Goal: Check status: Check status

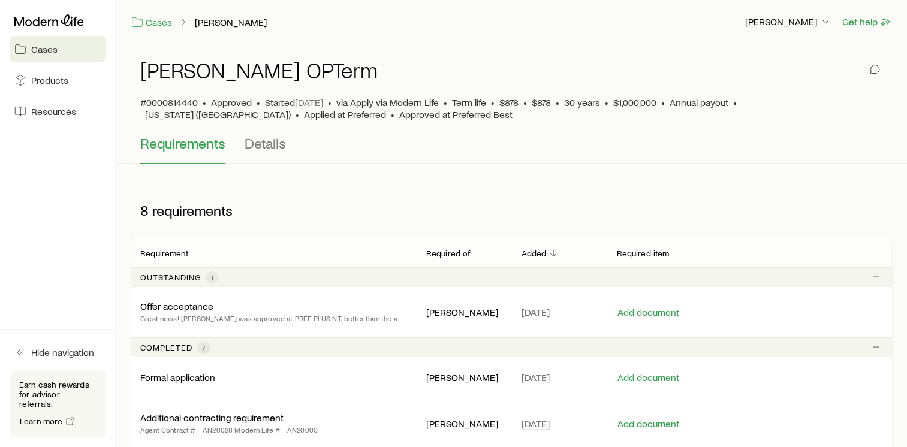
click at [188, 275] on p "Outstanding" at bounding box center [170, 278] width 61 height 10
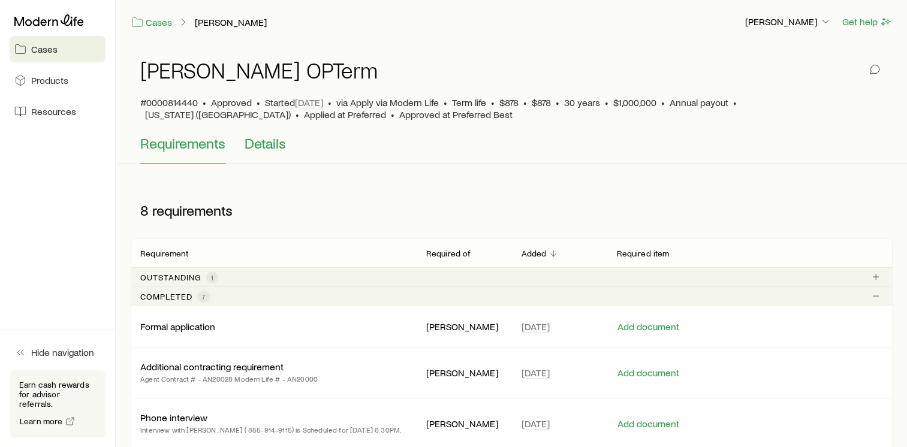
click at [272, 150] on span "Details" at bounding box center [265, 143] width 41 height 17
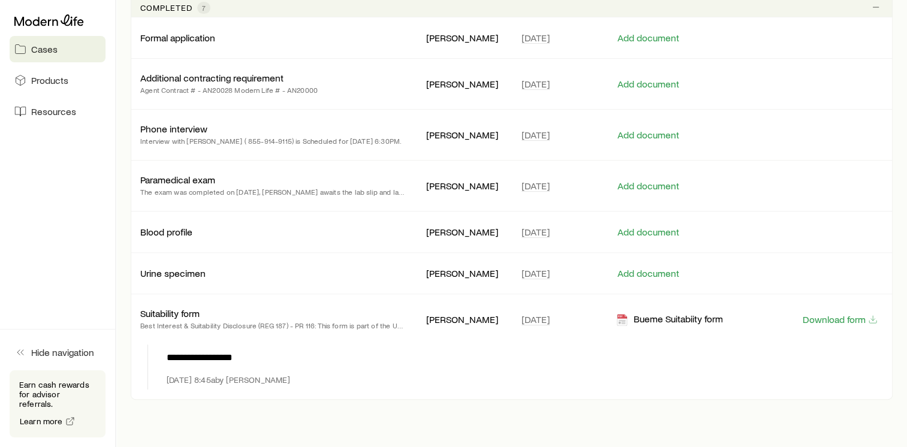
scroll to position [376, 0]
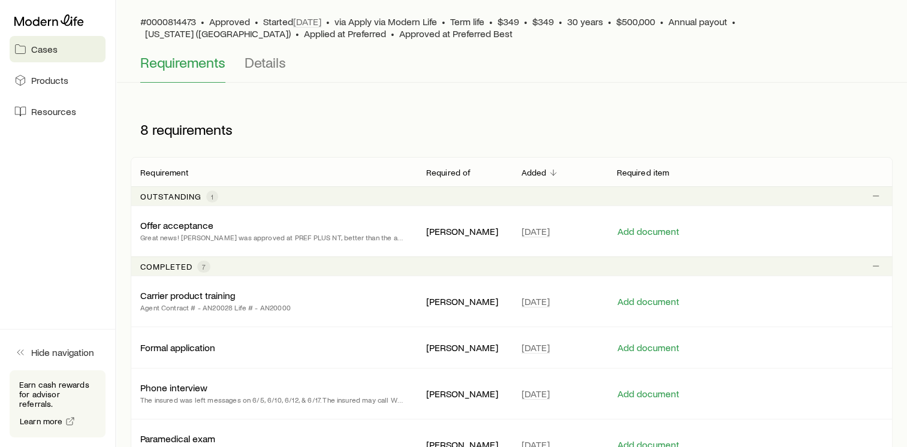
scroll to position [86, 0]
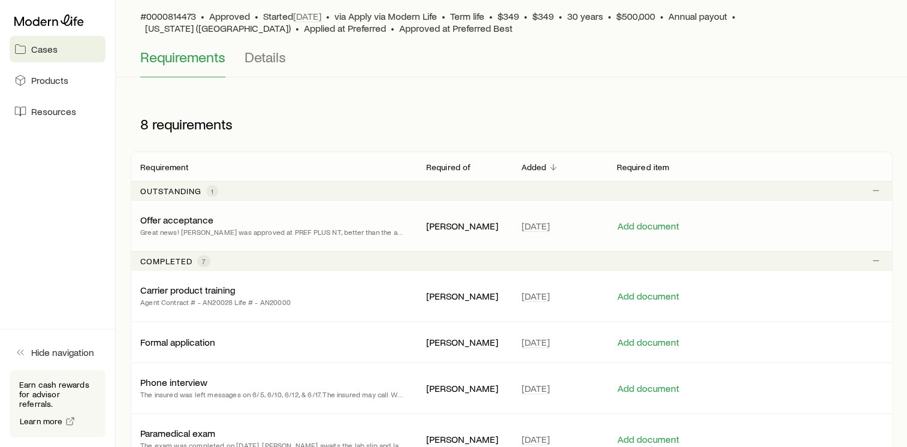
click at [224, 219] on div "Offer acceptance Great news! Chelsea was approved at PREF PLUS NT, better than …" at bounding box center [273, 226] width 267 height 24
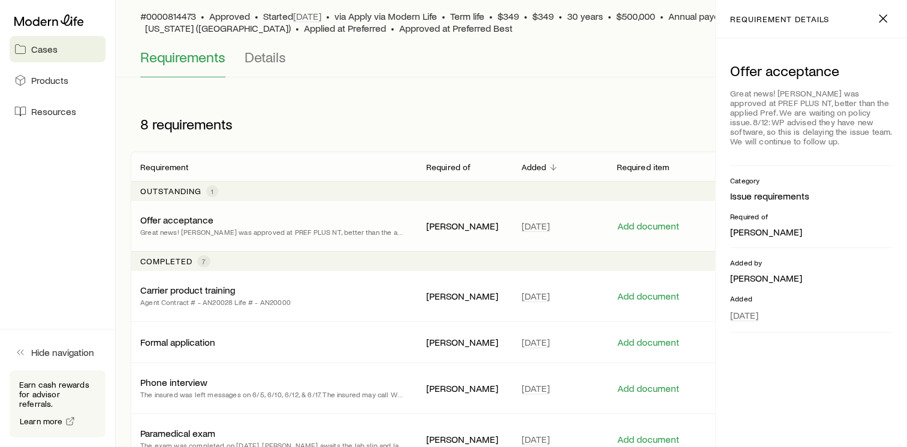
click at [415, 124] on div "8 requirements" at bounding box center [323, 124] width 384 height 36
